Goal: Go to known website: Go to known website

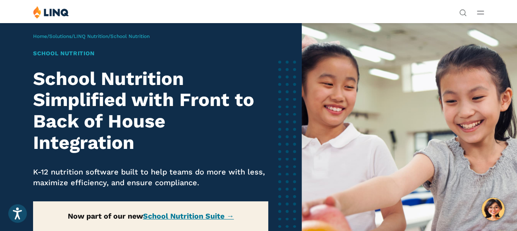
click at [386, 149] on link "Login" at bounding box center [400, 152] width 28 height 7
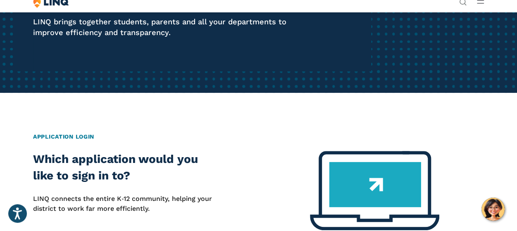
scroll to position [165, 0]
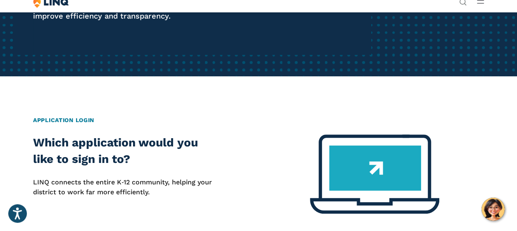
click at [386, 138] on link "Login" at bounding box center [400, 141] width 28 height 7
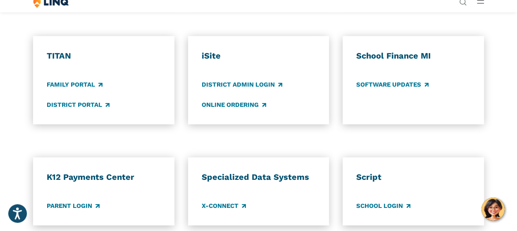
scroll to position [578, 0]
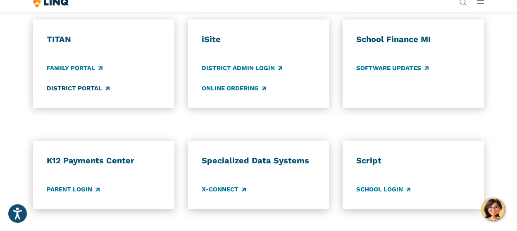
click at [75, 93] on link "District Portal" at bounding box center [78, 88] width 63 height 9
